Goal: Find specific page/section

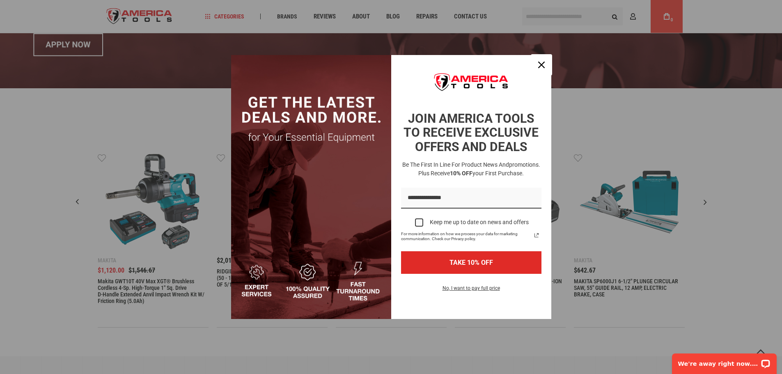
click at [538, 64] on icon "close icon" at bounding box center [541, 65] width 7 height 7
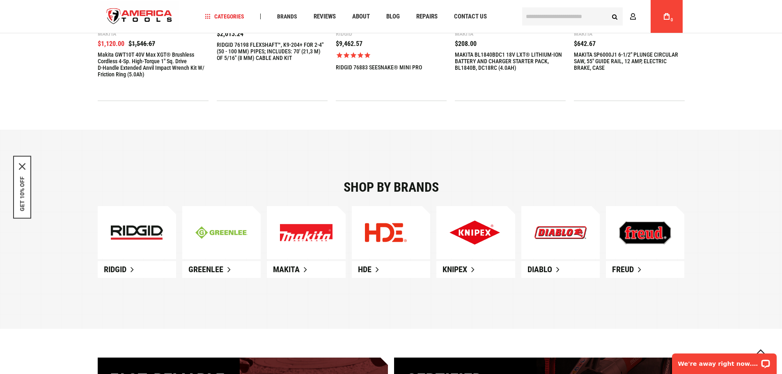
scroll to position [410, 0]
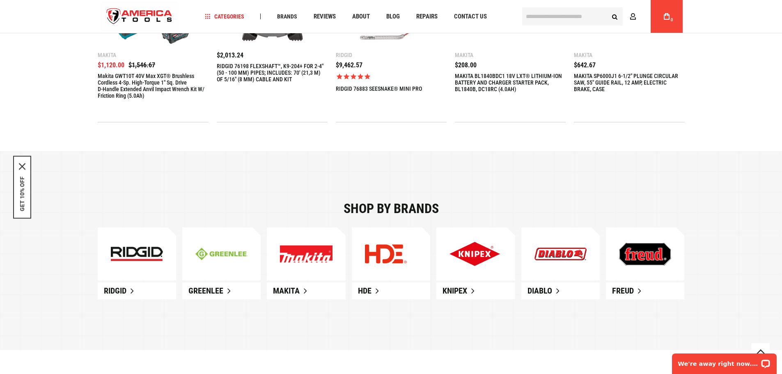
click at [294, 253] on img at bounding box center [306, 253] width 52 height 17
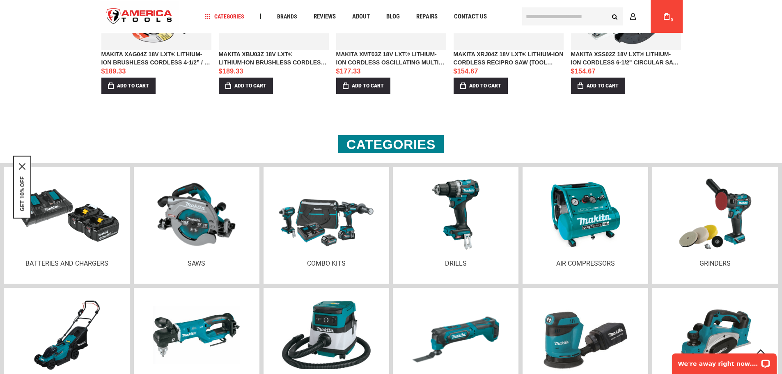
scroll to position [1026, 0]
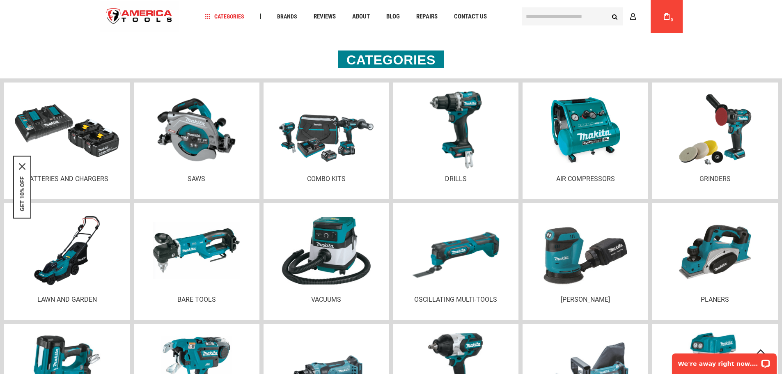
click at [444, 102] on img at bounding box center [455, 129] width 79 height 77
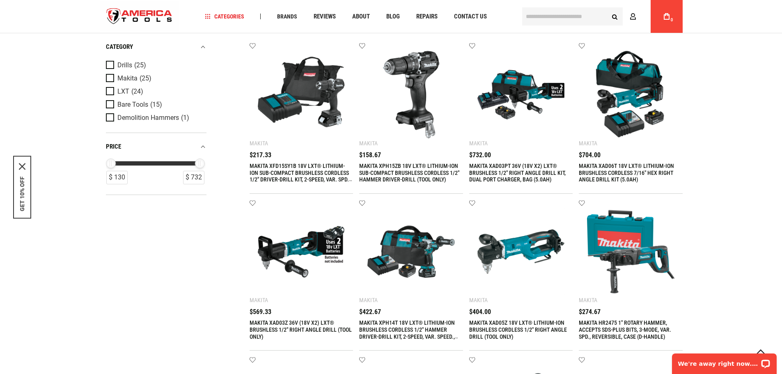
scroll to position [46, 0]
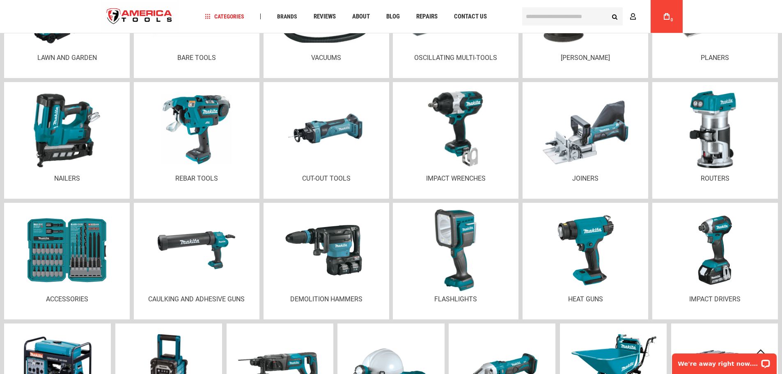
scroll to position [1231, 0]
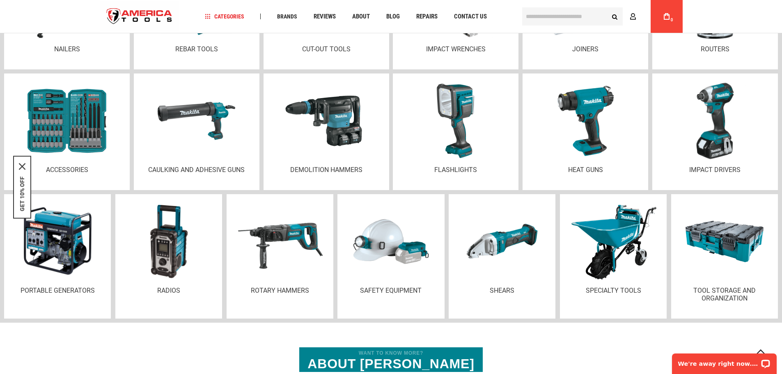
click at [732, 166] on p "Impact Drivers" at bounding box center [714, 170] width 109 height 8
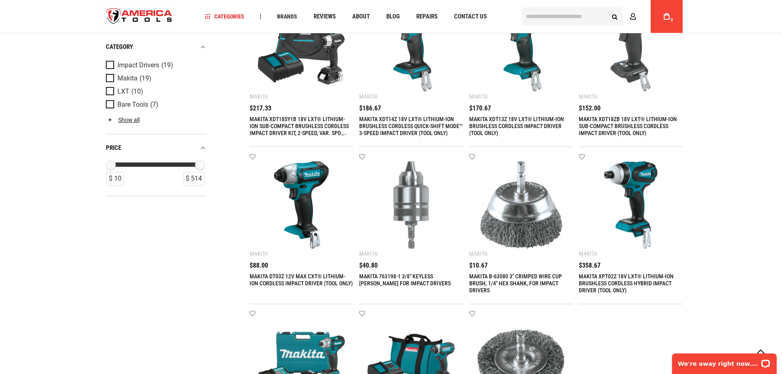
scroll to position [492, 0]
